Goal: Information Seeking & Learning: Find specific fact

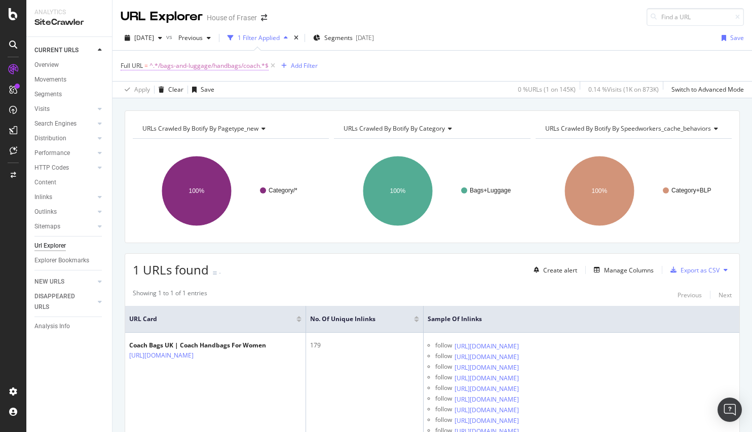
click at [255, 67] on span "^.*/bags-and-luggage/handbags/coach.*$" at bounding box center [208, 66] width 119 height 14
click at [235, 108] on icon at bounding box center [233, 107] width 6 height 7
click at [200, 109] on input "text" at bounding box center [185, 108] width 110 height 16
type input "/brand/ganni"
click at [225, 133] on div "Apply" at bounding box center [233, 129] width 16 height 9
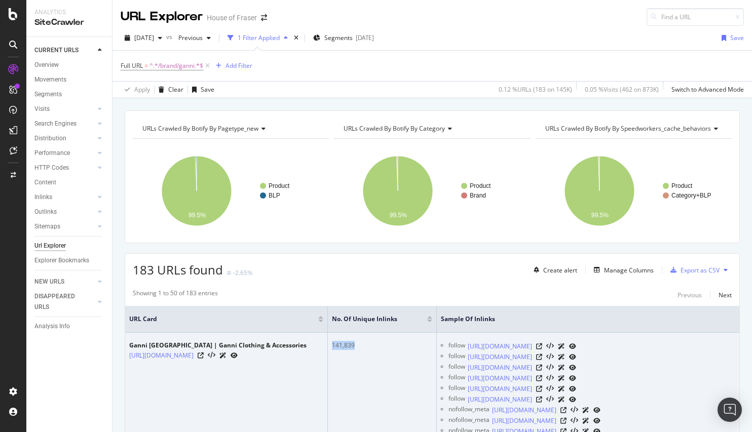
drag, startPoint x: 368, startPoint y: 347, endPoint x: 331, endPoint y: 348, distance: 37.0
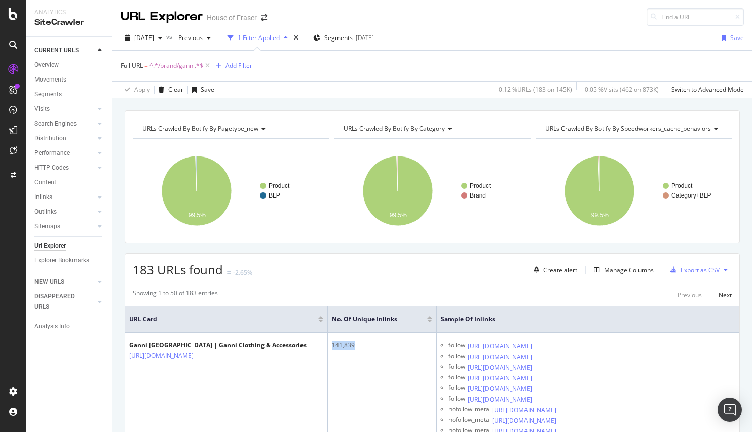
copy div "141,839"
